Goal: Transaction & Acquisition: Purchase product/service

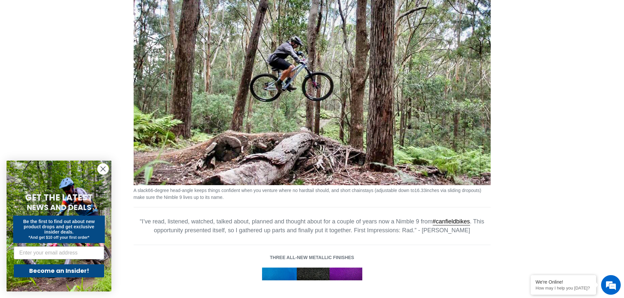
scroll to position [990, 0]
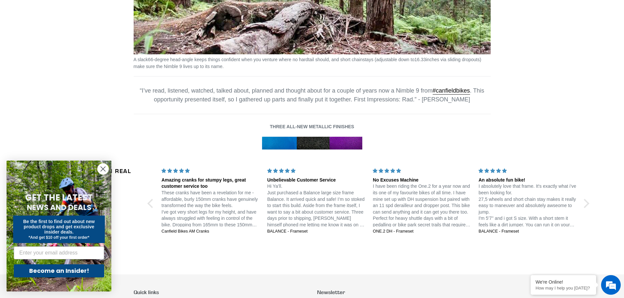
click at [308, 144] on img at bounding box center [312, 143] width 101 height 13
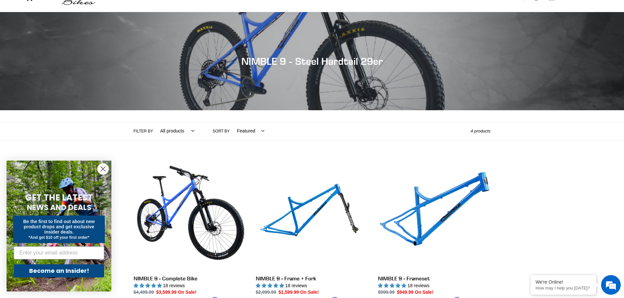
scroll to position [0, 0]
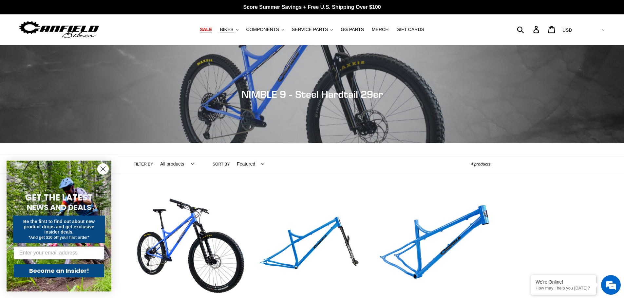
click at [212, 31] on span "SALE" at bounding box center [206, 30] width 12 height 6
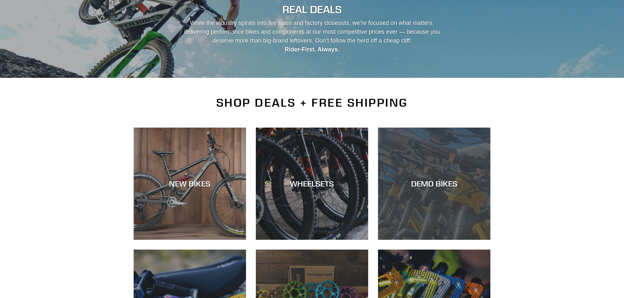
click at [448, 240] on div "DEMO BIKES" at bounding box center [434, 240] width 112 height 0
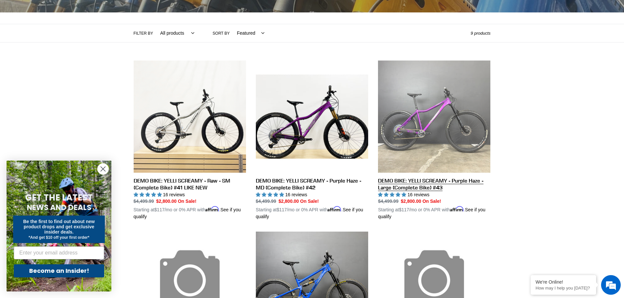
click at [418, 183] on link "DEMO BIKE: YELLI SCREAMY - Purple Haze - Large (Complete Bike) #43" at bounding box center [434, 141] width 112 height 160
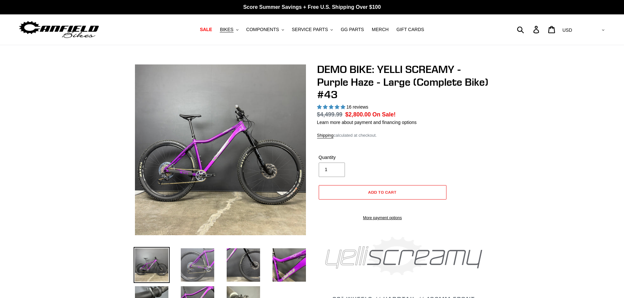
select select "highest-rating"
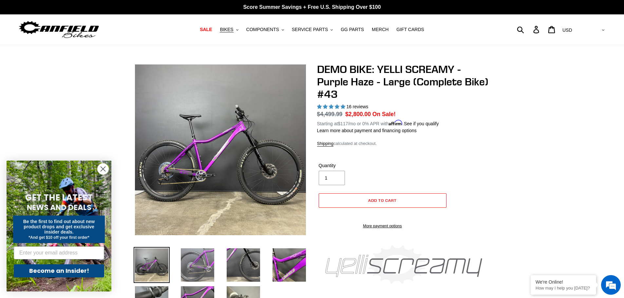
click at [187, 263] on img at bounding box center [197, 265] width 36 height 36
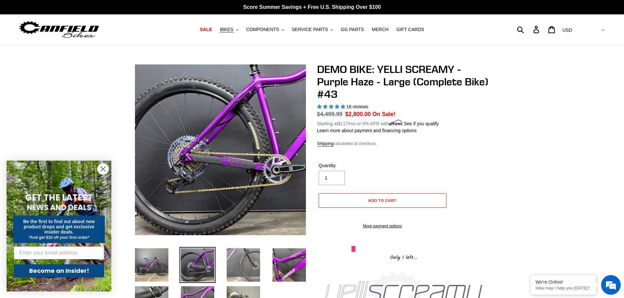
click at [240, 269] on img at bounding box center [243, 265] width 36 height 36
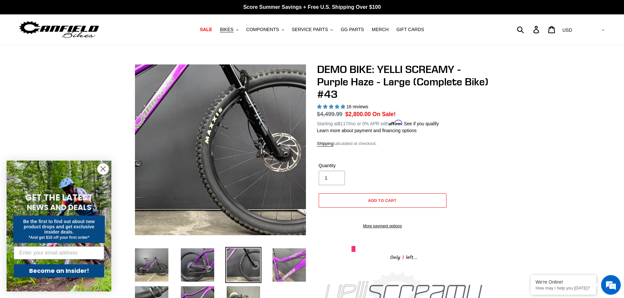
click at [282, 273] on img at bounding box center [289, 265] width 36 height 36
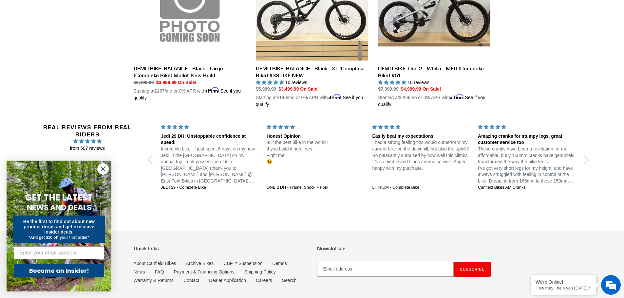
scroll to position [641, 0]
